Goal: Task Accomplishment & Management: Manage account settings

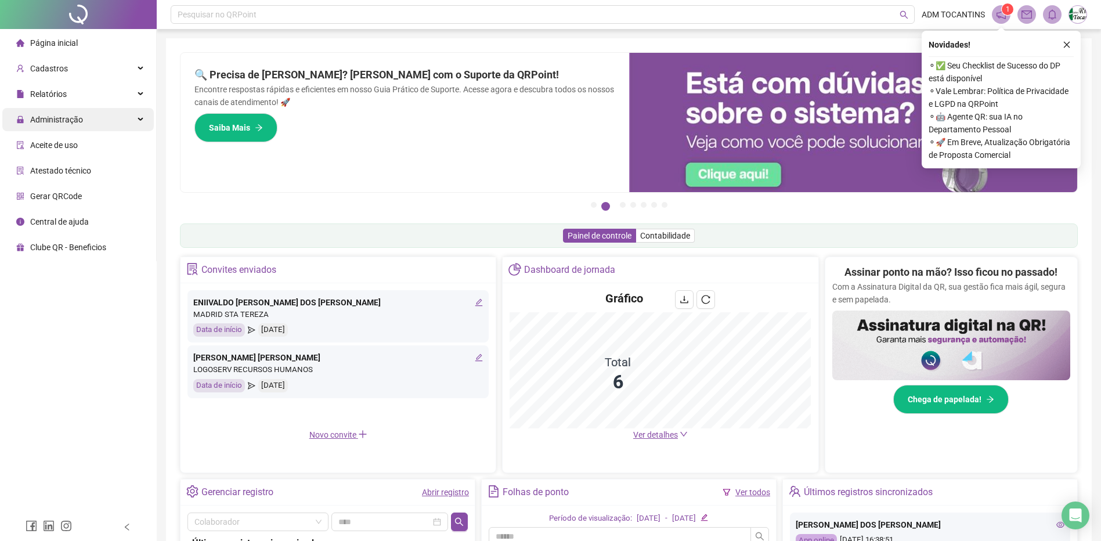
click at [139, 122] on div "Administração" at bounding box center [78, 119] width 152 height 23
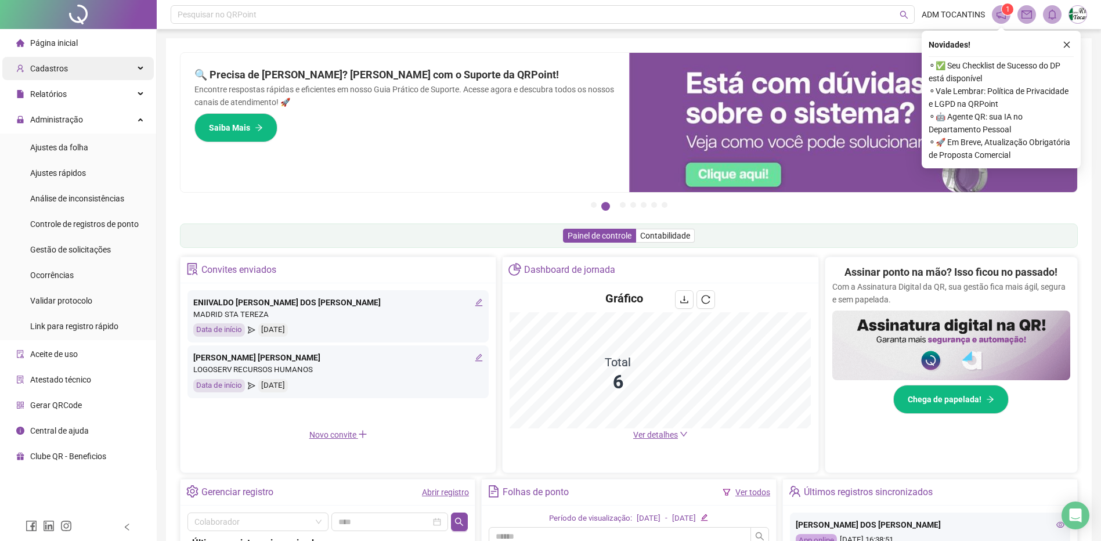
click at [142, 70] on div "Cadastros" at bounding box center [78, 68] width 152 height 23
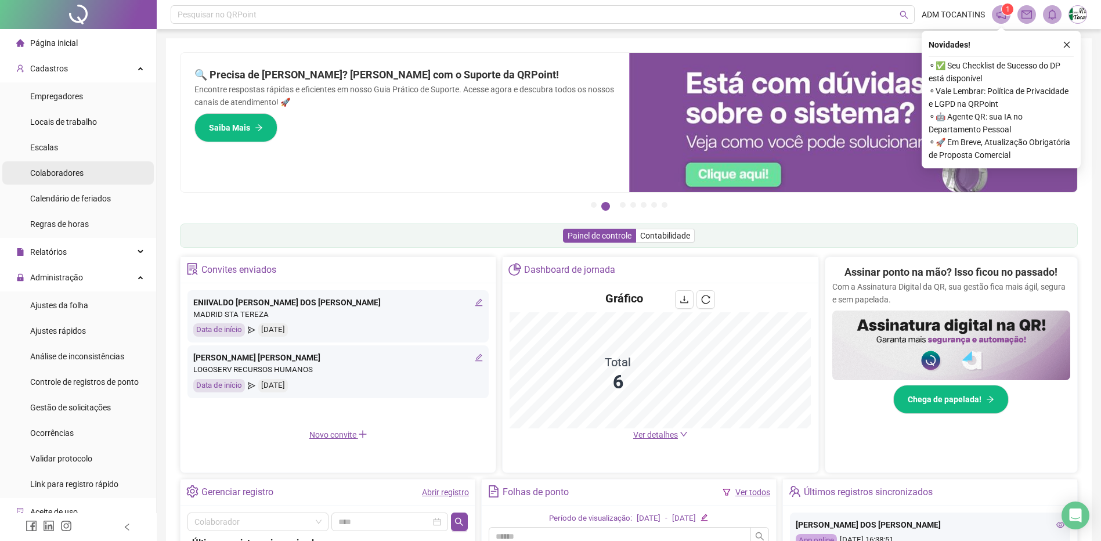
click at [75, 178] on span "Colaboradores" at bounding box center [56, 172] width 53 height 9
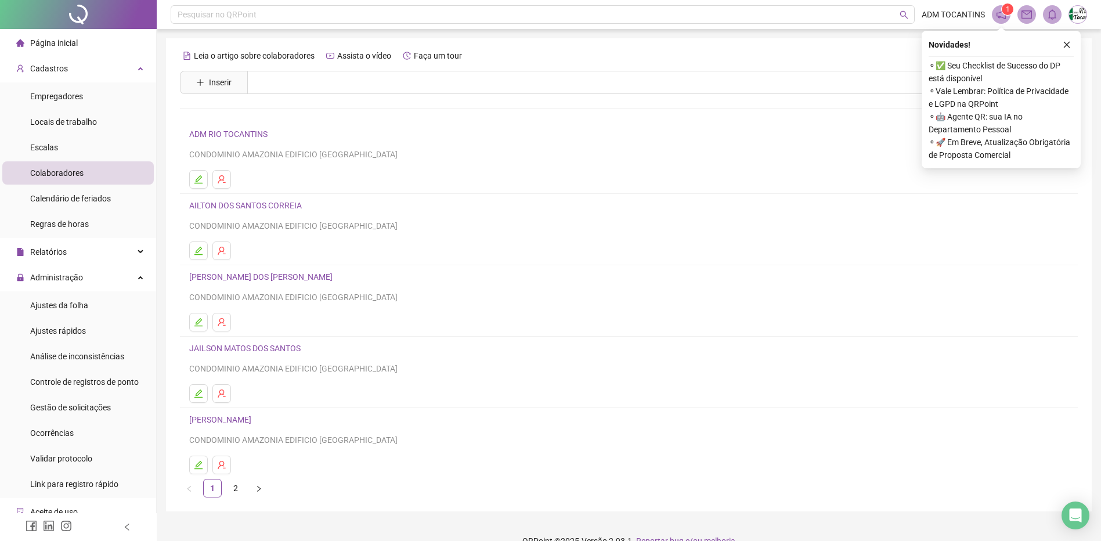
click at [1068, 48] on icon "close" at bounding box center [1067, 45] width 8 height 8
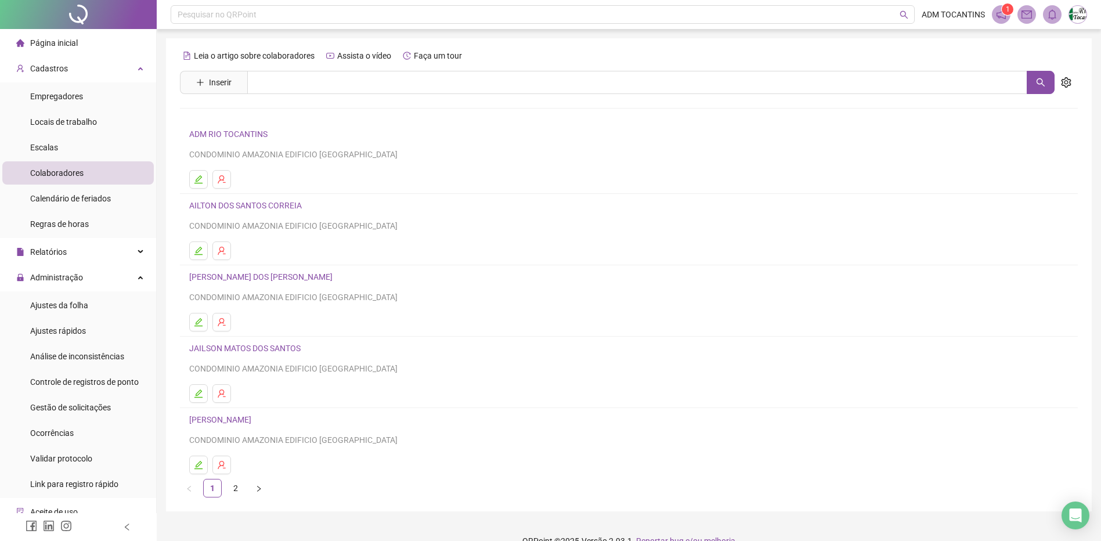
click at [256, 351] on link "JAILSON MATOS DOS SANTOS" at bounding box center [246, 348] width 115 height 9
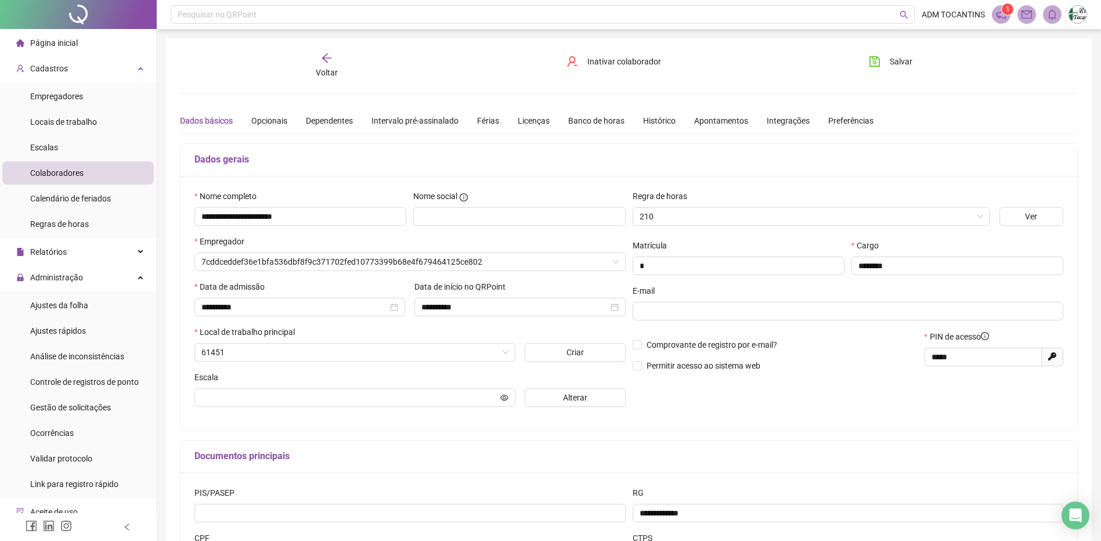
type input "**********"
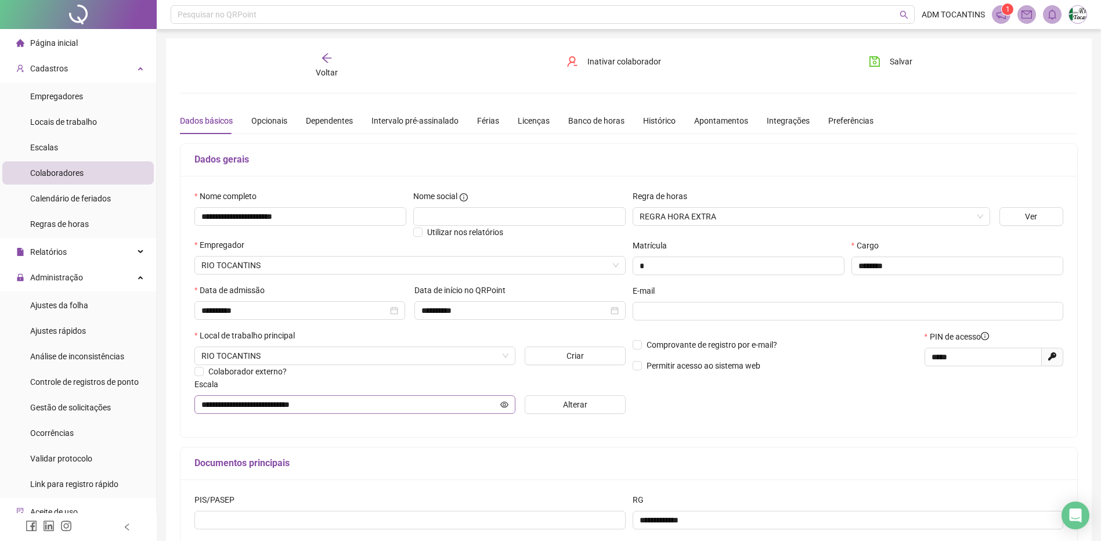
scroll to position [116, 0]
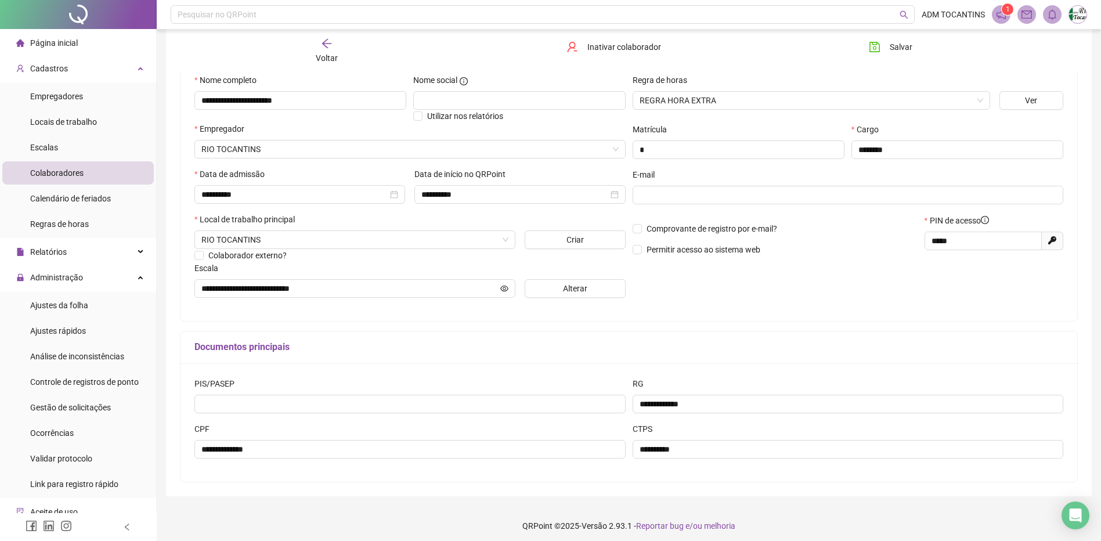
click at [66, 46] on span "Página inicial" at bounding box center [54, 42] width 48 height 9
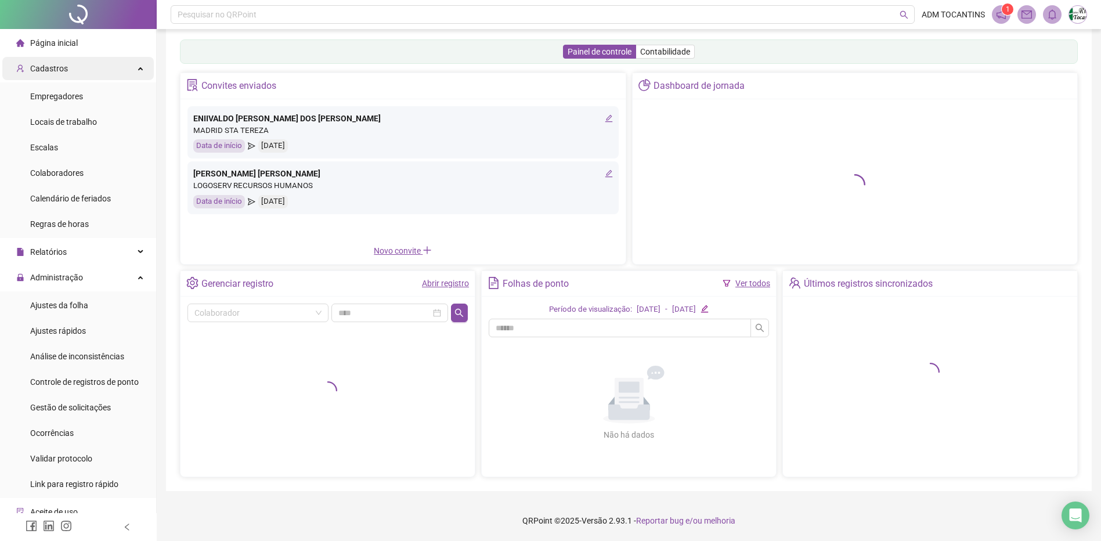
scroll to position [13, 0]
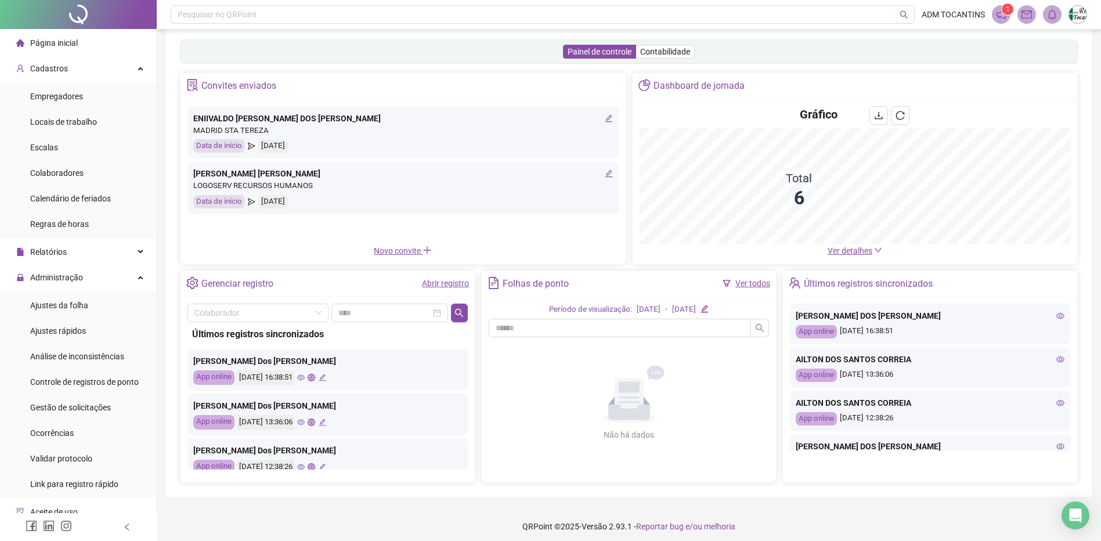
click at [999, 13] on icon "notification" at bounding box center [1001, 14] width 10 height 10
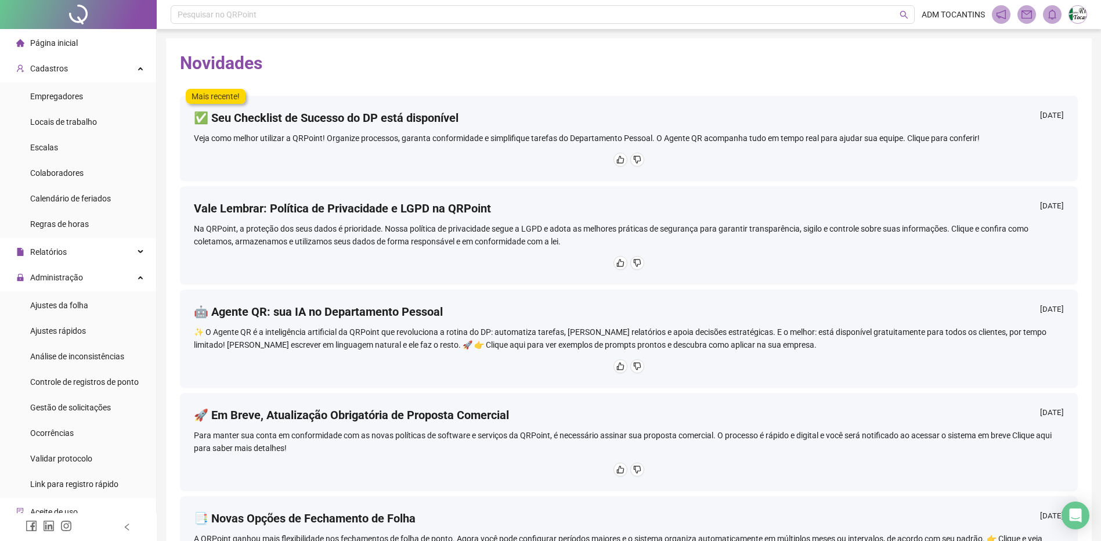
click at [55, 45] on span "Página inicial" at bounding box center [54, 42] width 48 height 9
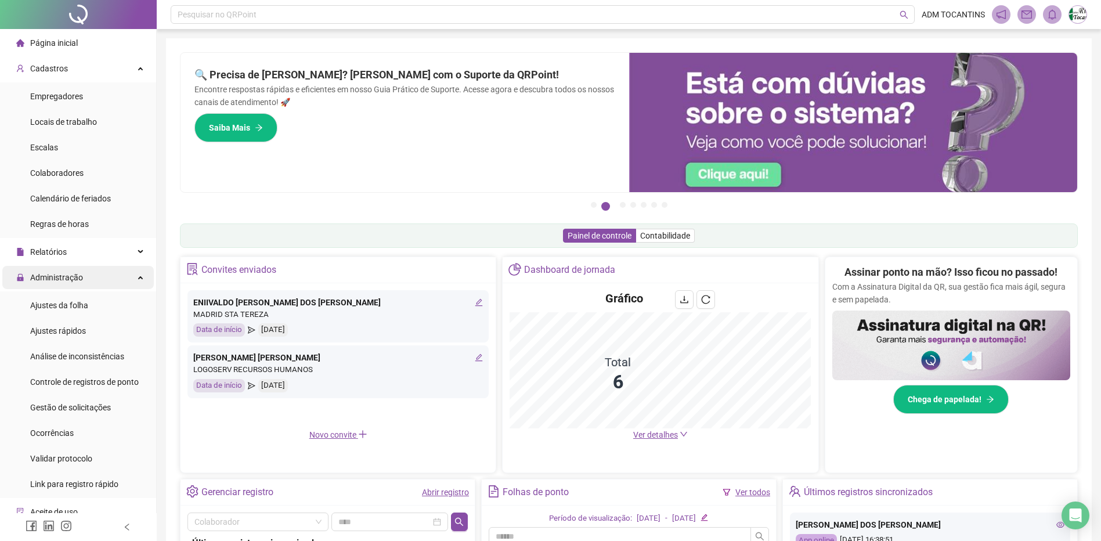
click at [128, 275] on div "Administração" at bounding box center [78, 277] width 152 height 23
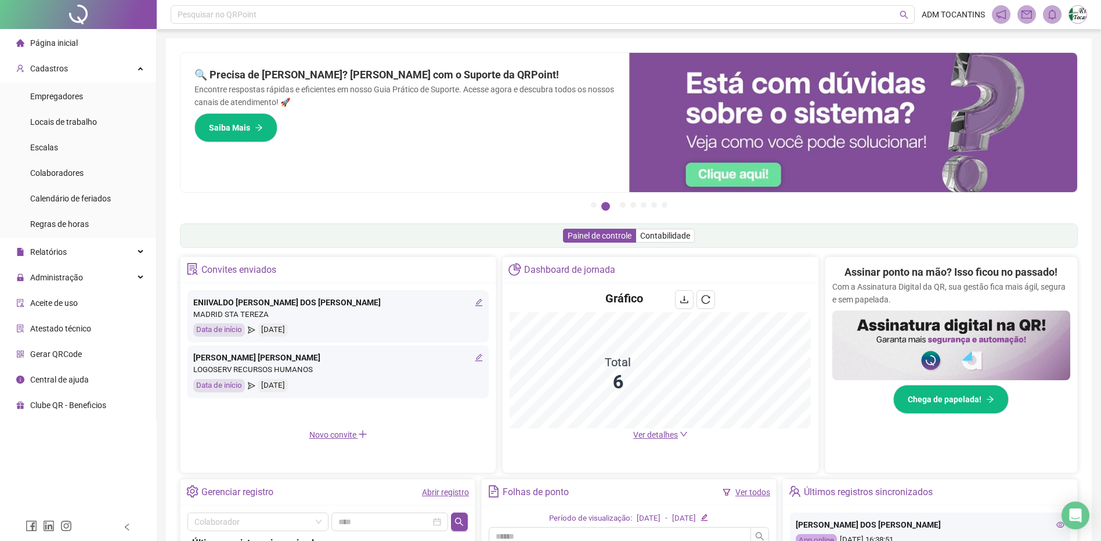
click at [1078, 18] on img at bounding box center [1077, 14] width 17 height 17
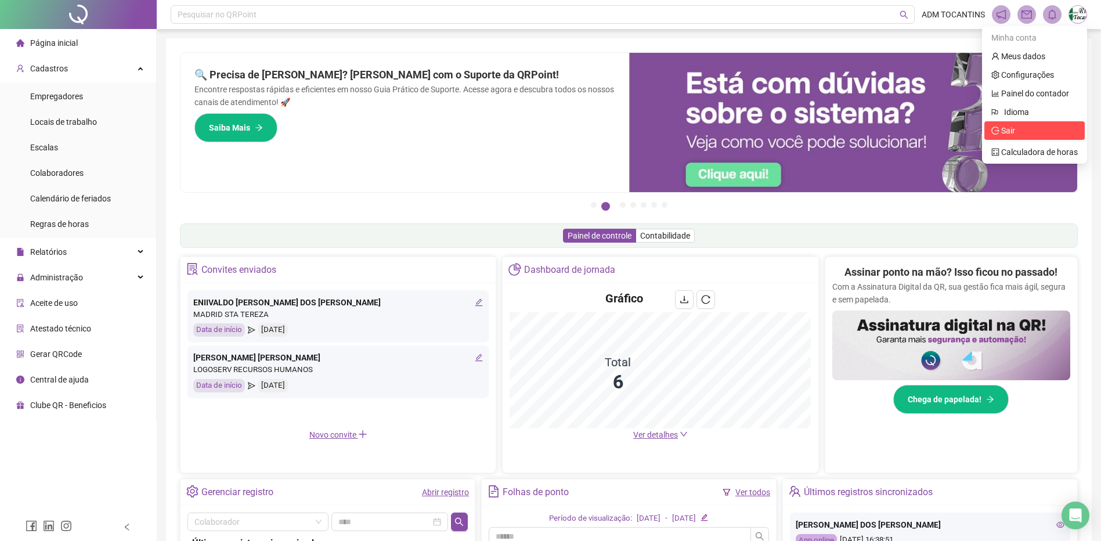
click at [1017, 128] on span "Sair" at bounding box center [1035, 130] width 87 height 13
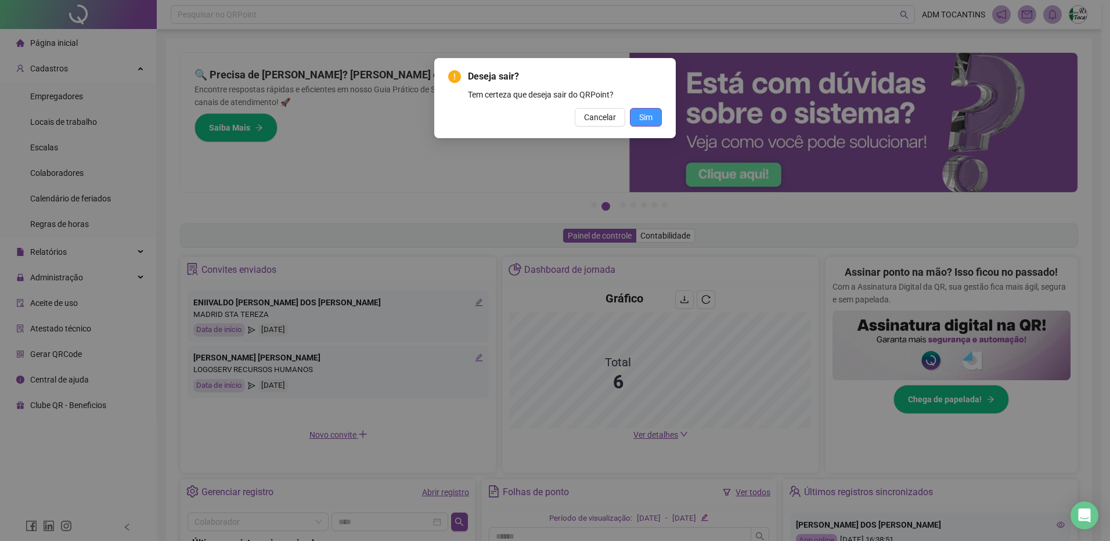
click at [649, 125] on button "Sim" at bounding box center [646, 117] width 32 height 19
